Goal: Task Accomplishment & Management: Manage account settings

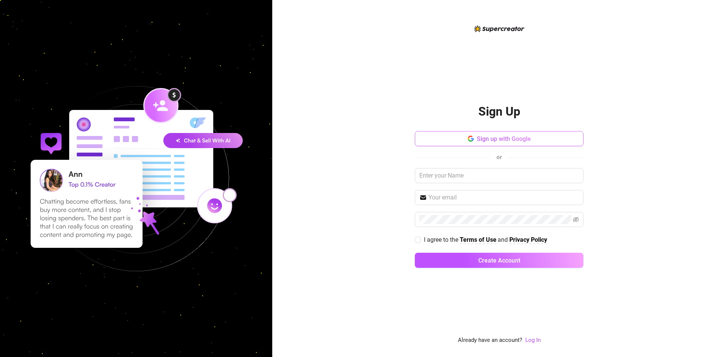
click at [485, 134] on button "Sign up with Google" at bounding box center [499, 138] width 169 height 15
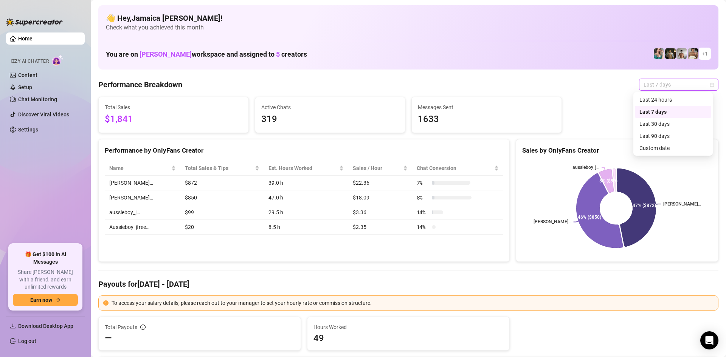
click at [664, 87] on span "Last 7 days" at bounding box center [678, 84] width 70 height 11
click at [658, 150] on div "Custom date" at bounding box center [672, 148] width 67 height 8
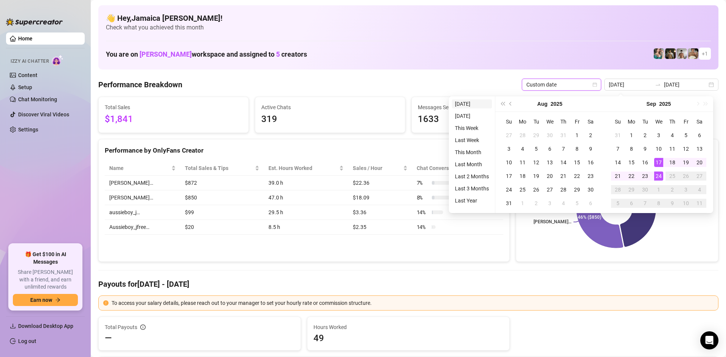
type input "[DATE]"
click at [460, 103] on li "[DATE]" at bounding box center [472, 103] width 40 height 9
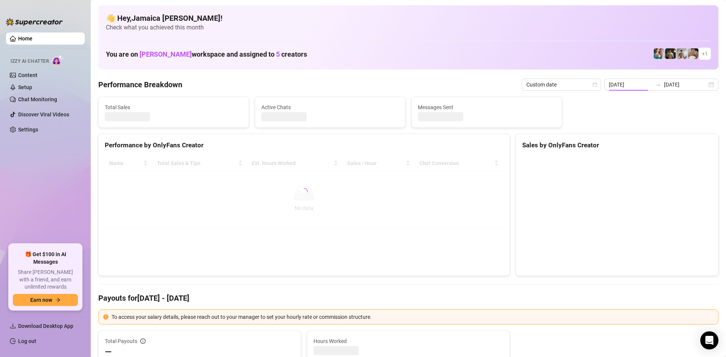
type input "[DATE]"
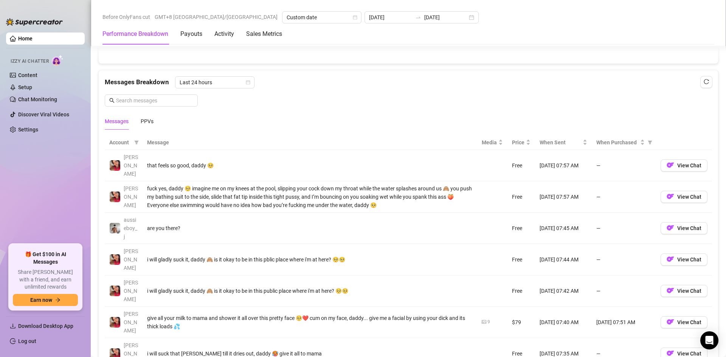
scroll to position [680, 0]
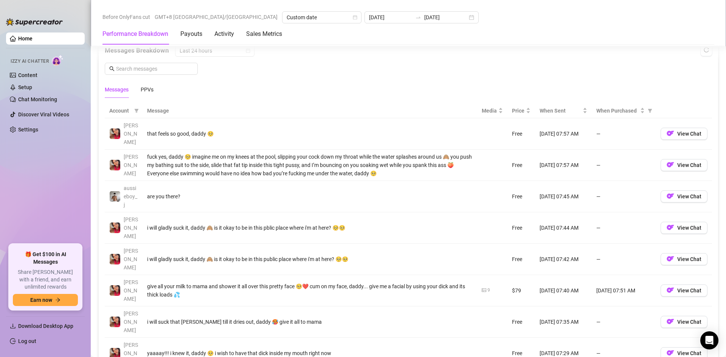
click at [138, 91] on div "Messages PPVs" at bounding box center [129, 89] width 49 height 17
click at [146, 88] on div "PPVs" at bounding box center [147, 89] width 13 height 8
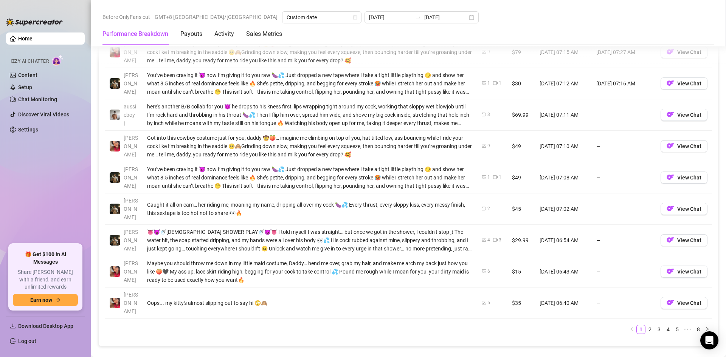
scroll to position [794, 0]
click at [646, 325] on link "2" at bounding box center [650, 329] width 8 height 8
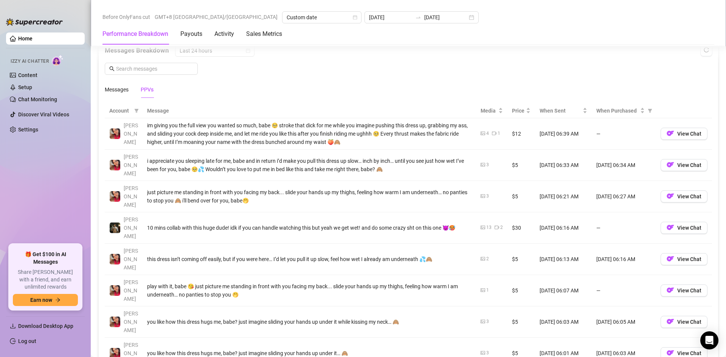
scroll to position [718, 0]
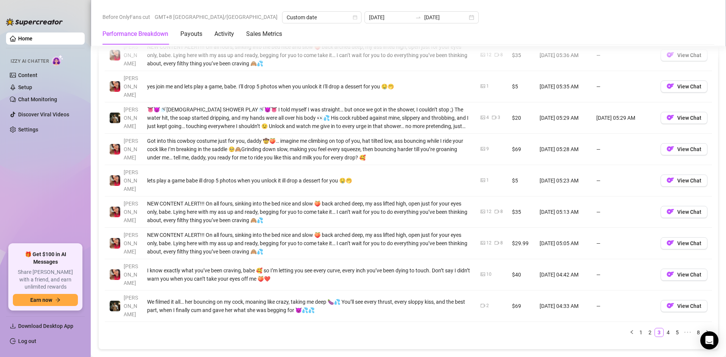
scroll to position [794, 0]
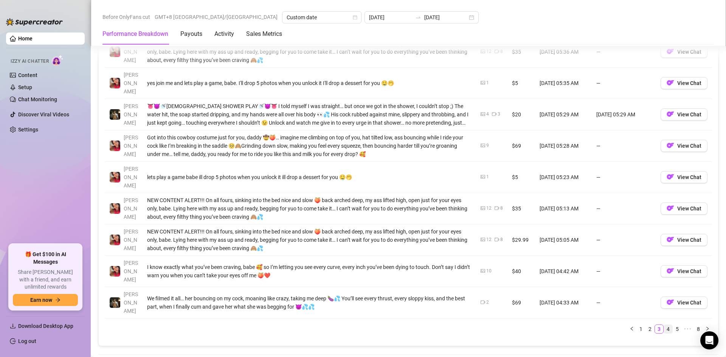
click at [664, 325] on link "4" at bounding box center [668, 329] width 8 height 8
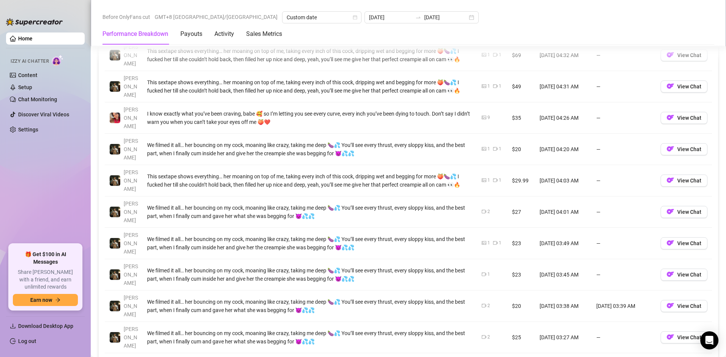
scroll to position [718, 0]
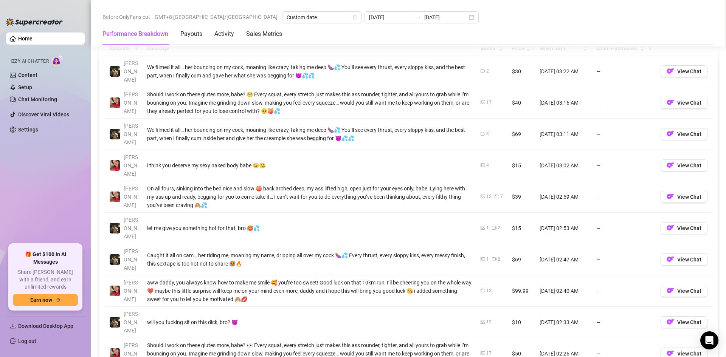
scroll to position [756, 0]
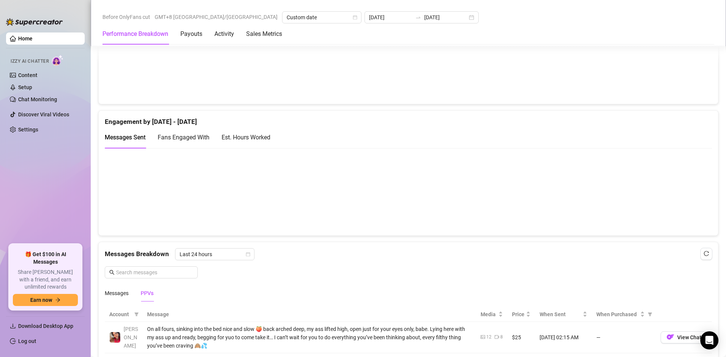
scroll to position [416, 0]
